Goal: Find contact information: Find contact information

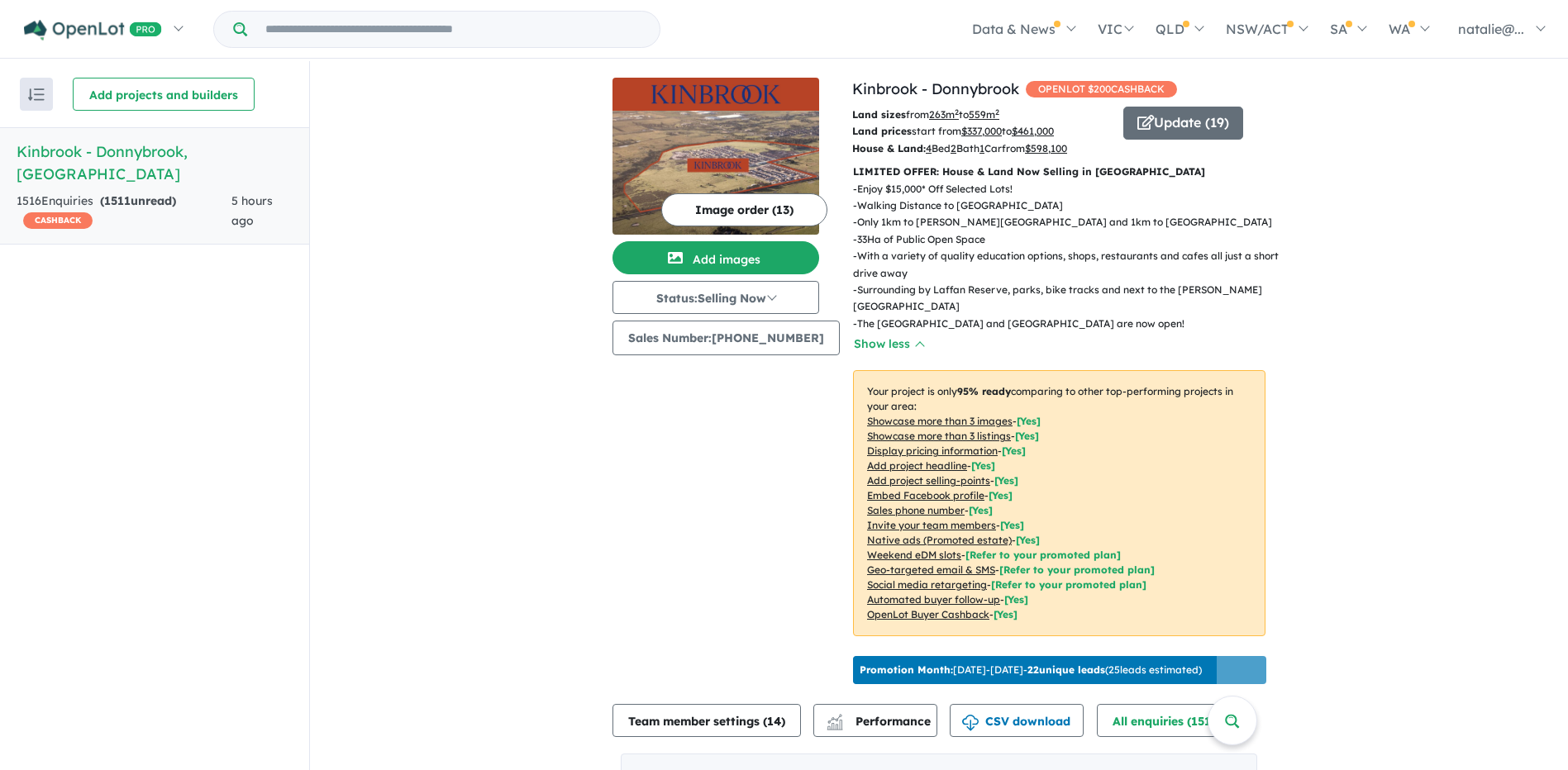
scroll to position [248, 0]
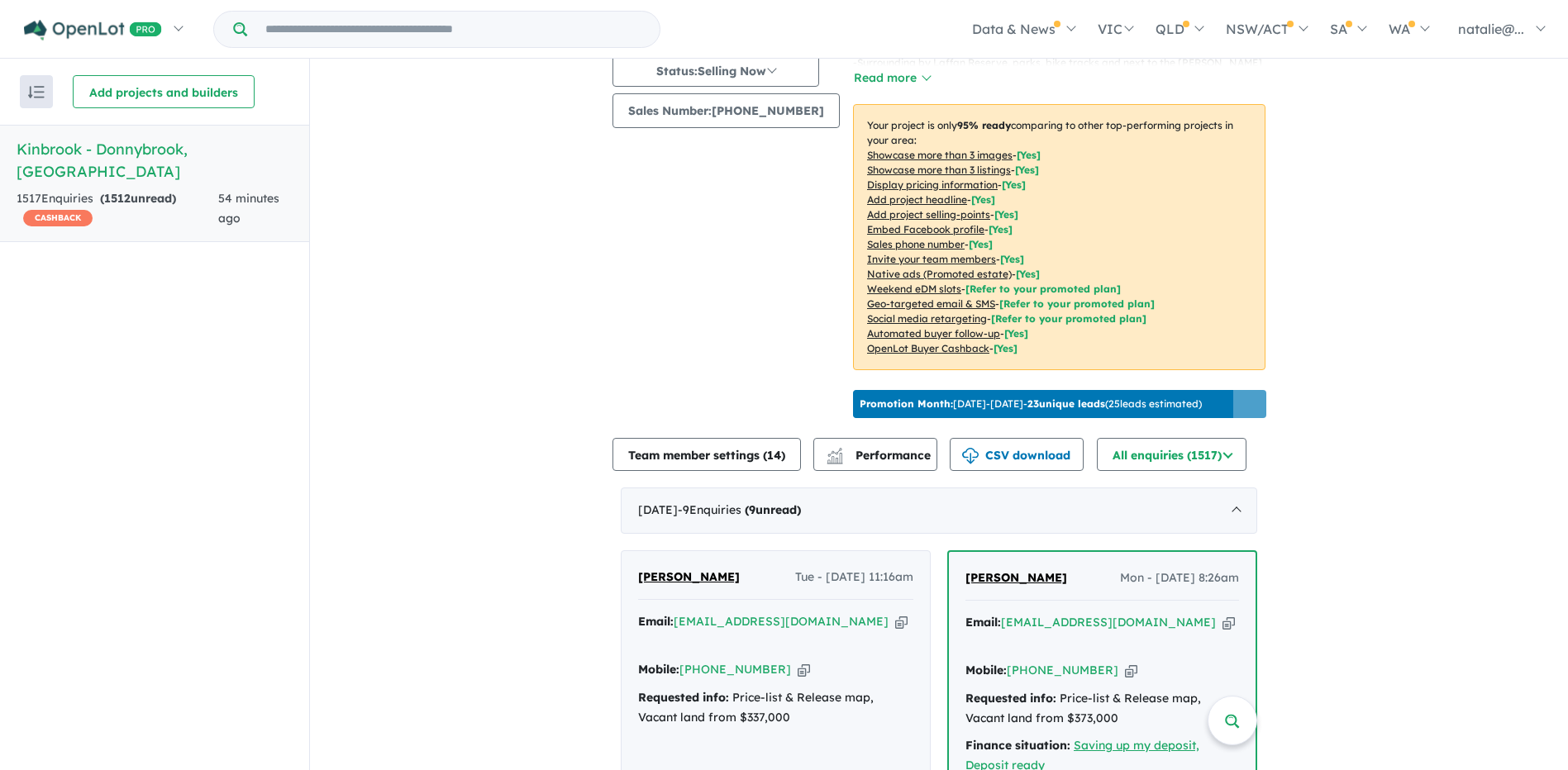
scroll to position [248, 0]
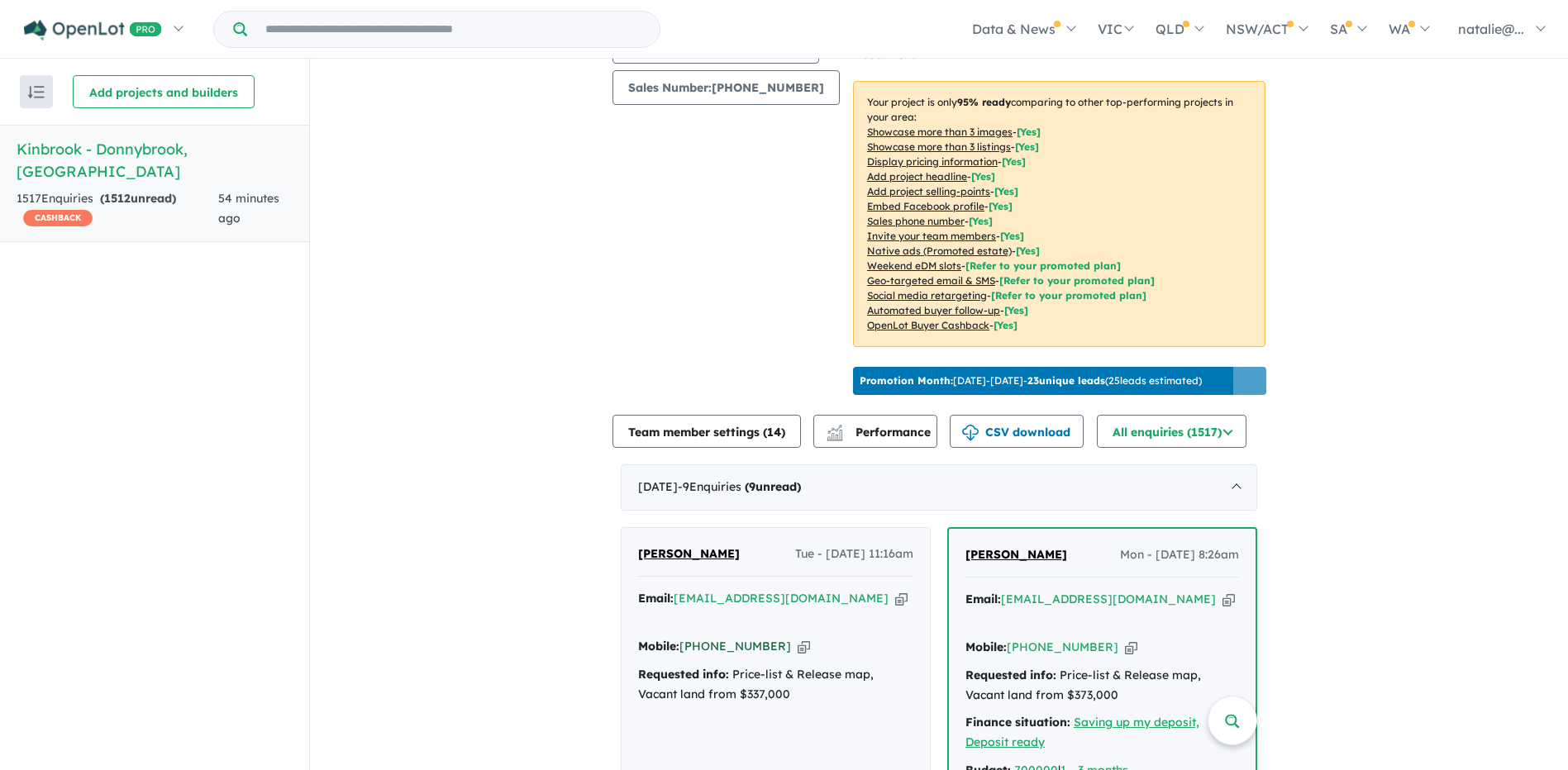
drag, startPoint x: 774, startPoint y: 640, endPoint x: 724, endPoint y: 637, distance: 50.1
click at [724, 637] on div "Mobile: +61 401 588 356 Copied!" at bounding box center [776, 647] width 275 height 20
drag, startPoint x: 771, startPoint y: 638, endPoint x: 704, endPoint y: 636, distance: 67.0
click at [704, 637] on div "Mobile: +61 401 588 356 Copied!" at bounding box center [776, 647] width 275 height 20
copy link "401 588 356"
